Goal: Information Seeking & Learning: Learn about a topic

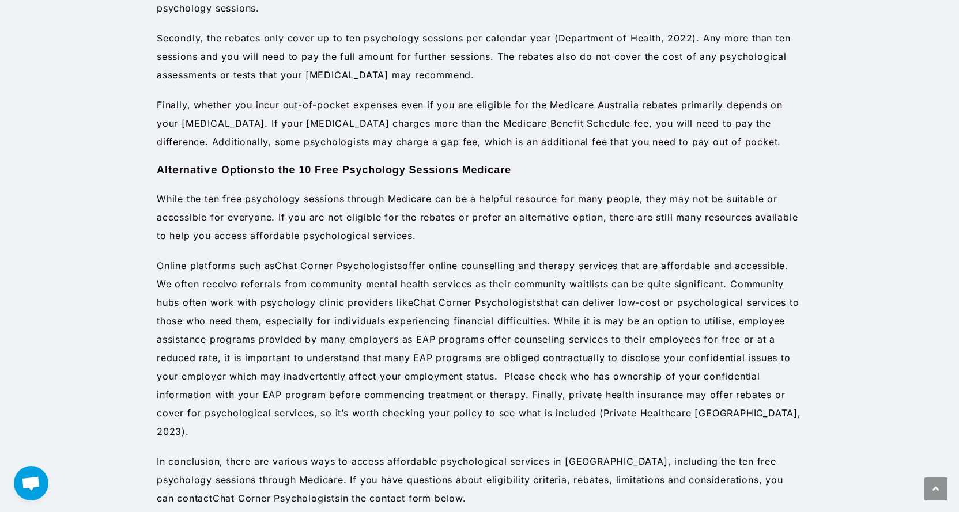
scroll to position [1389, 0]
click at [356, 267] on link "Chat Corner Psychologists" at bounding box center [338, 266] width 127 height 12
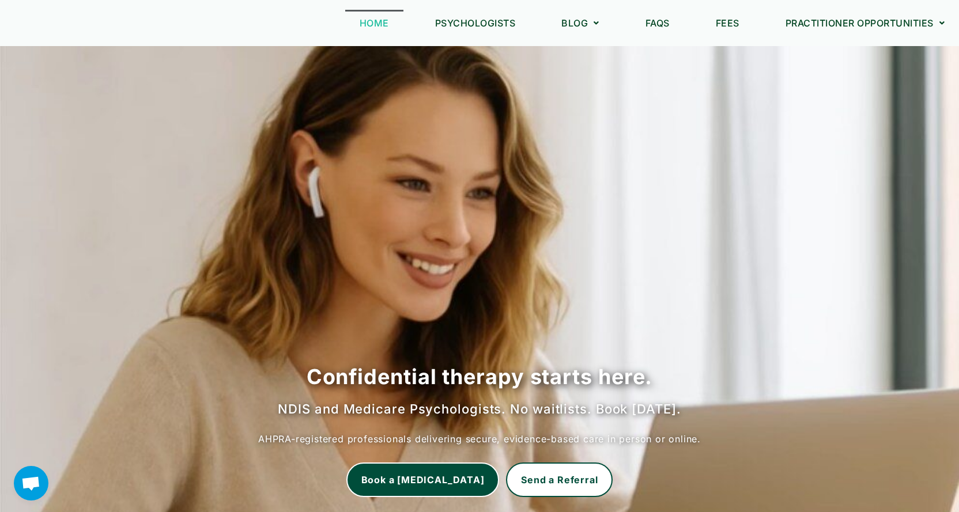
click at [690, 33] on ul "Home Psychologists Blog Best Place to Find a Therapist Find a Therapist find a …" at bounding box center [652, 23] width 614 height 26
click at [722, 27] on link "Fees" at bounding box center [727, 23] width 52 height 26
